Goal: Check status: Check status

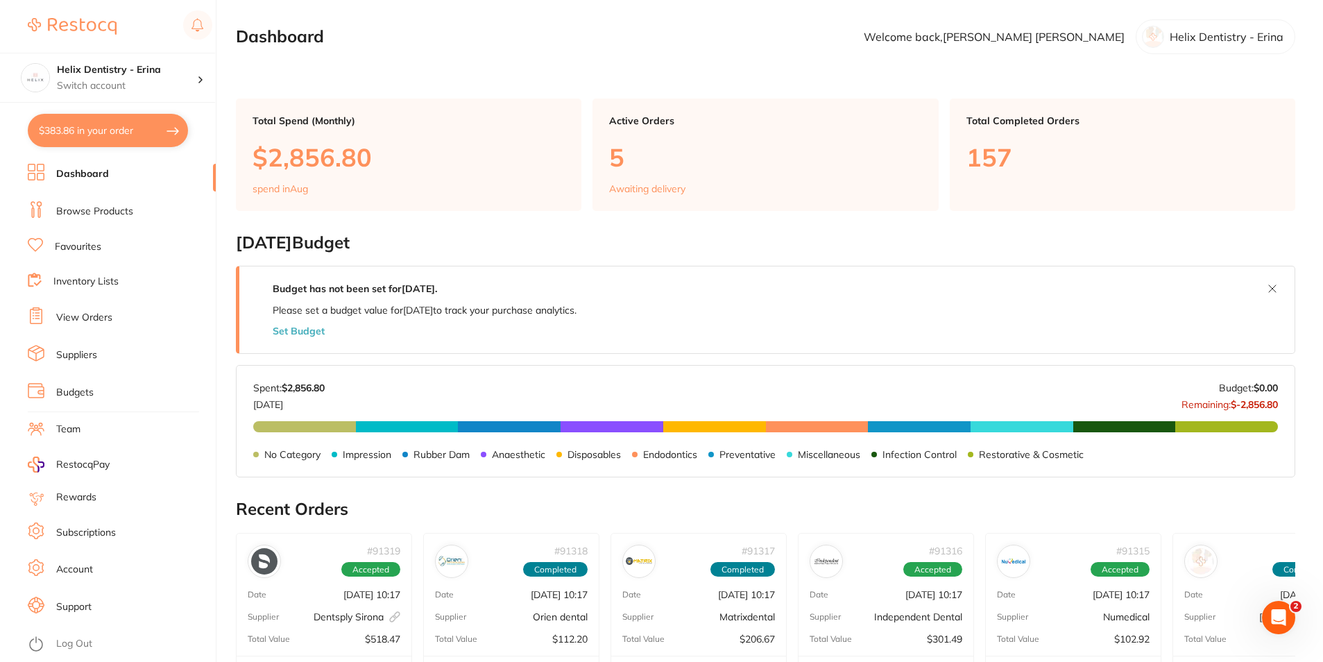
click at [88, 318] on link "View Orders" at bounding box center [84, 318] width 56 height 14
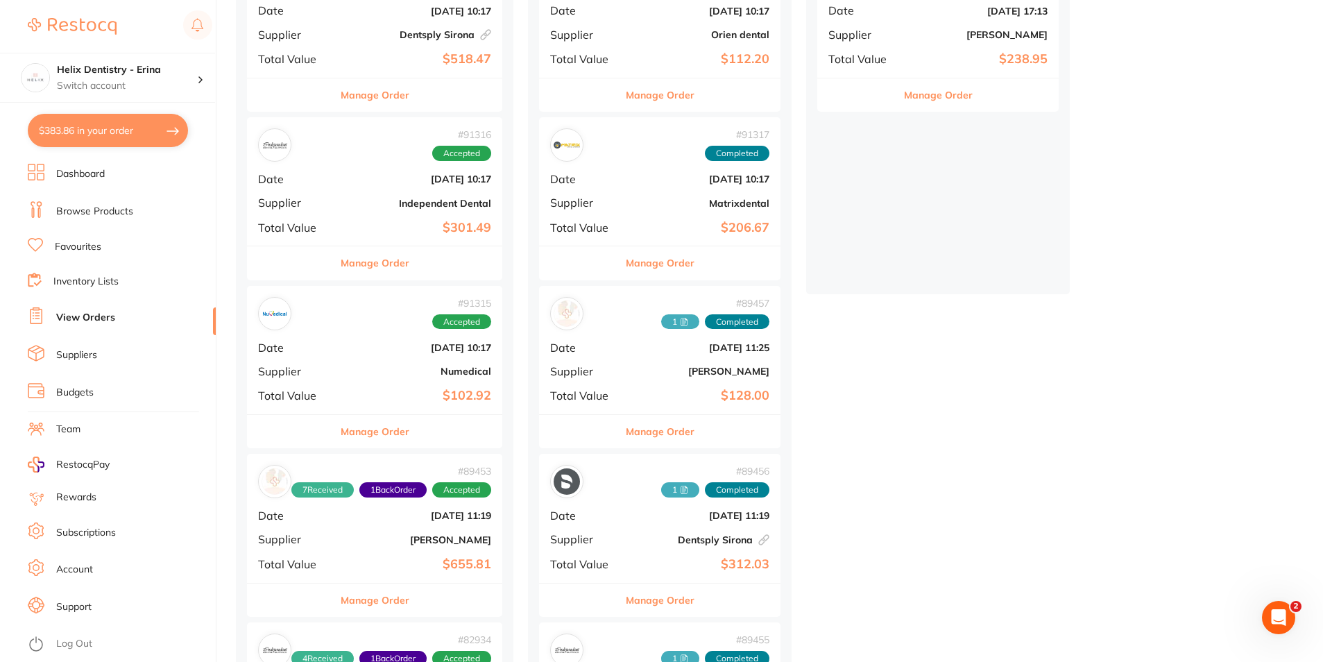
scroll to position [208, 0]
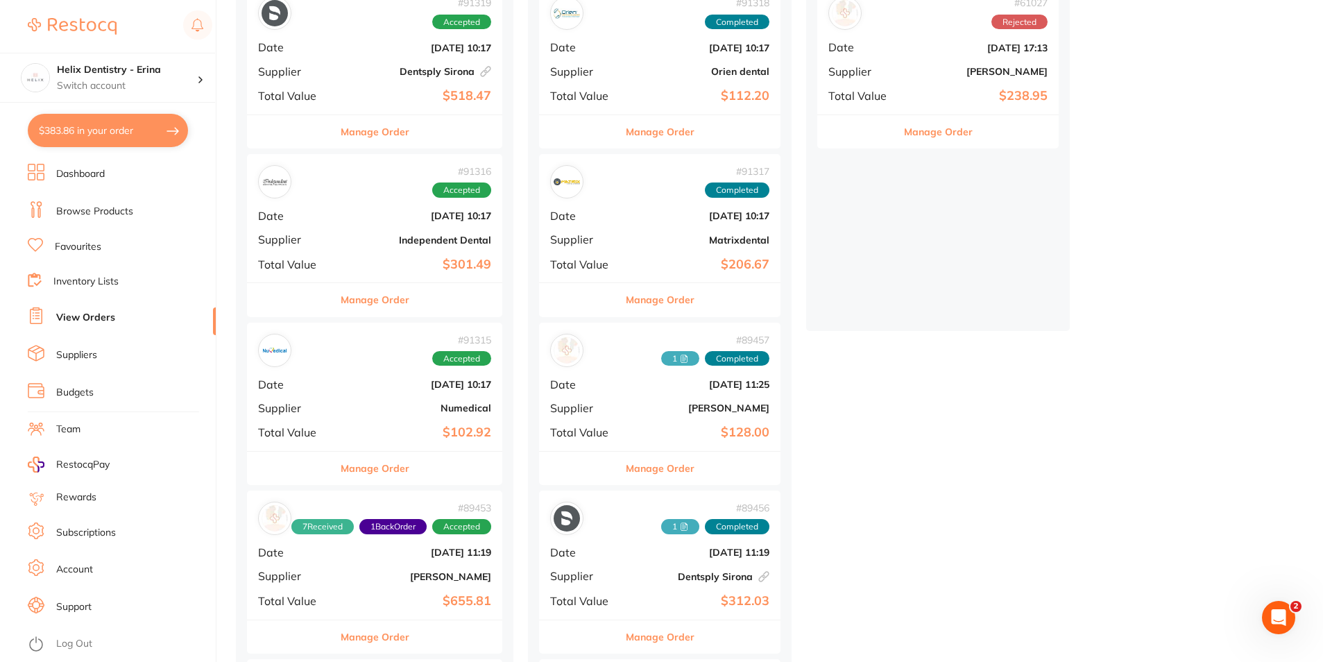
click at [341, 578] on div "# 89453 7 Received 1 Back Order Accepted Date [DATE] 11:19 Supplier [PERSON_NAM…" at bounding box center [374, 554] width 255 height 128
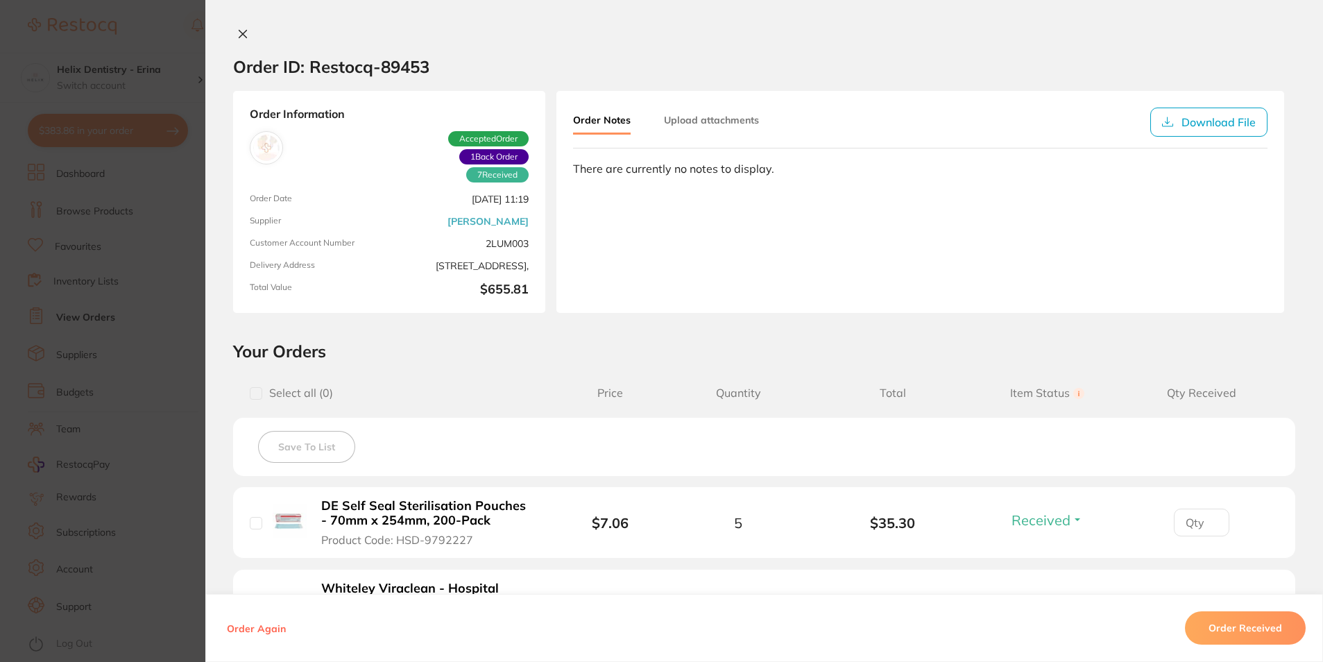
scroll to position [277, 0]
click at [237, 33] on icon at bounding box center [242, 33] width 11 height 11
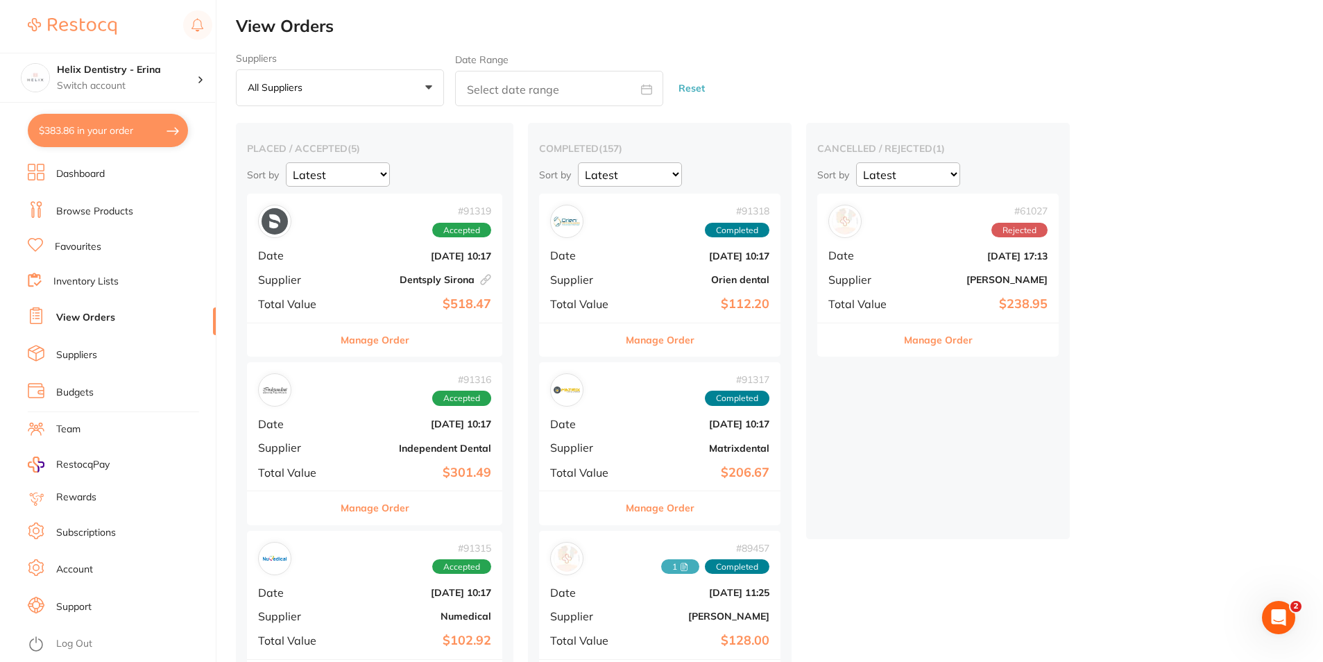
scroll to position [277, 0]
